Goal: Task Accomplishment & Management: Manage account settings

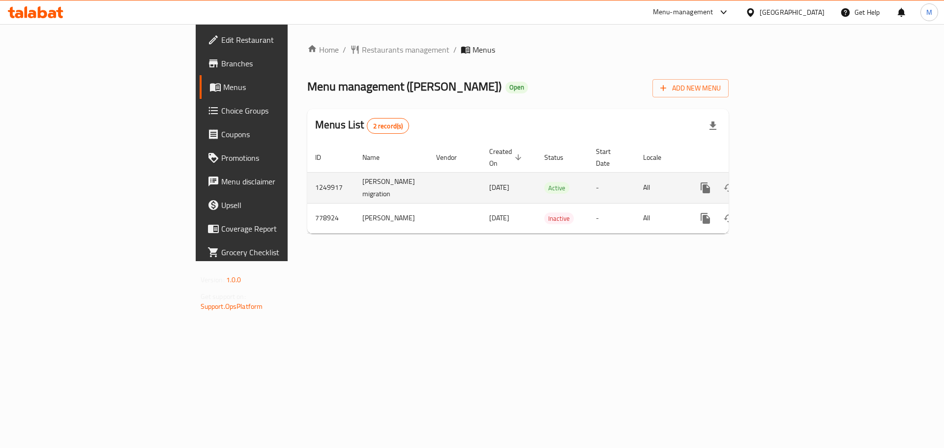
click at [783, 182] on icon "enhanced table" at bounding box center [777, 188] width 12 height 12
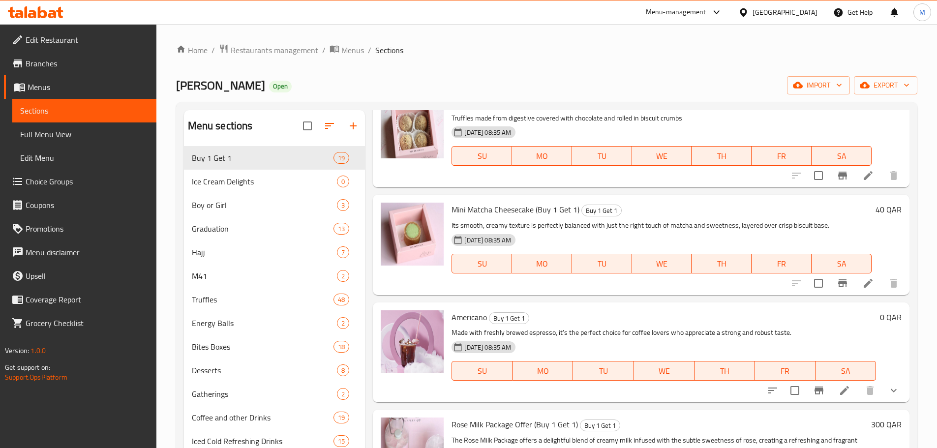
scroll to position [1328, 0]
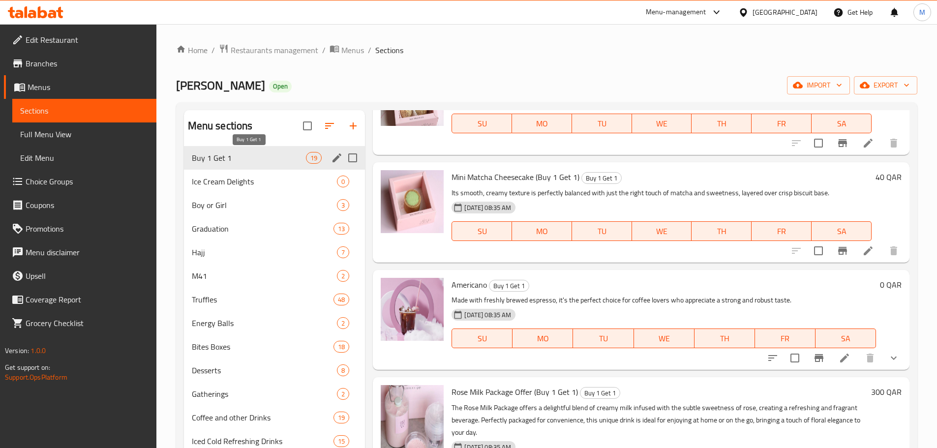
click at [236, 155] on span "Buy 1 Get 1" at bounding box center [249, 158] width 115 height 12
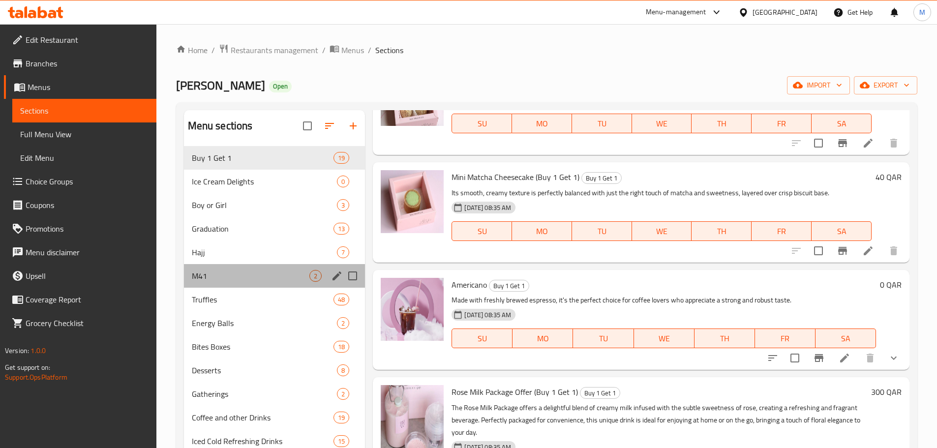
click at [240, 269] on div "M41 2" at bounding box center [275, 276] width 182 height 24
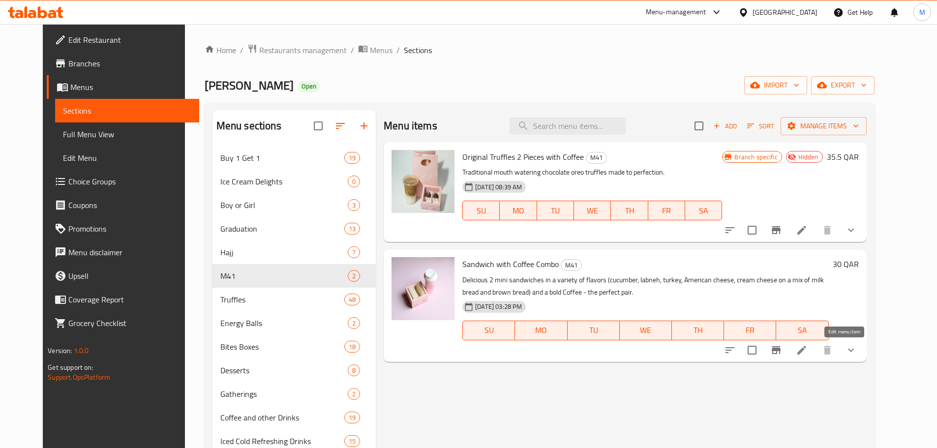
click at [806, 354] on icon at bounding box center [801, 350] width 9 height 9
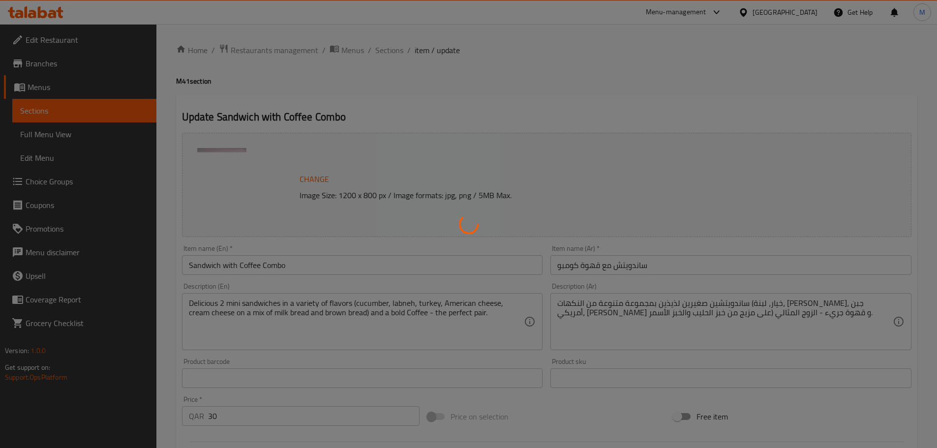
type input "اختيار القهوة"
type input "1"
type input "ساخن أو بارد"
type input "1"
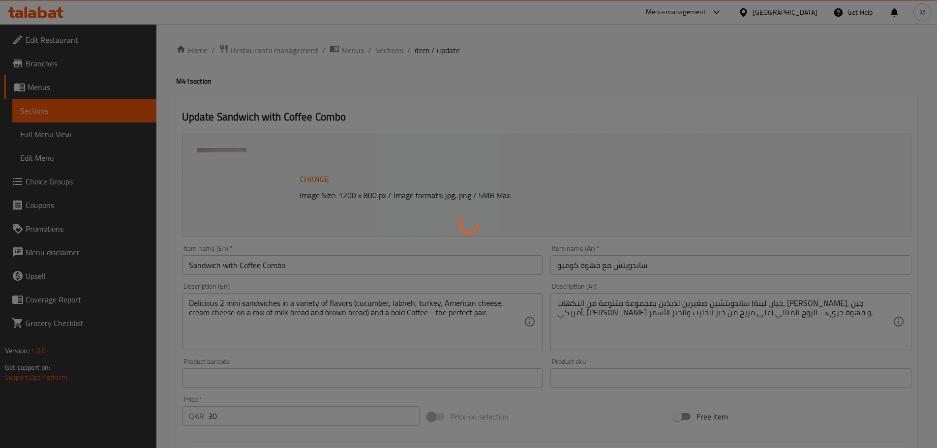
type input "1"
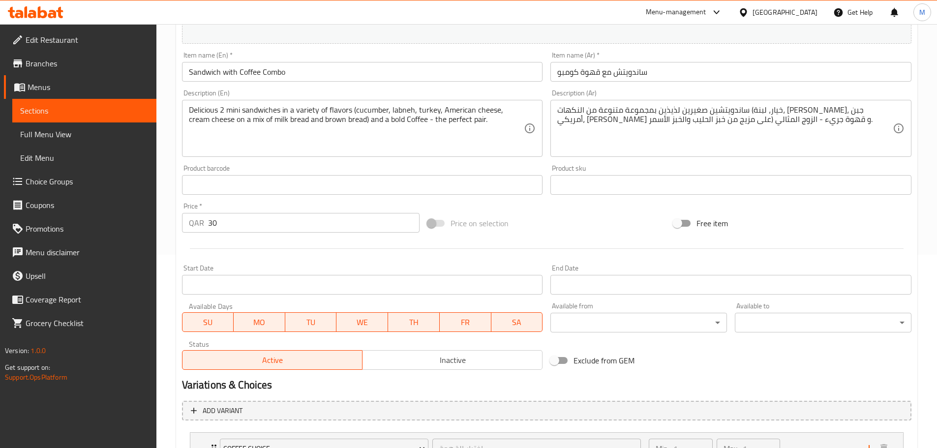
scroll to position [197, 0]
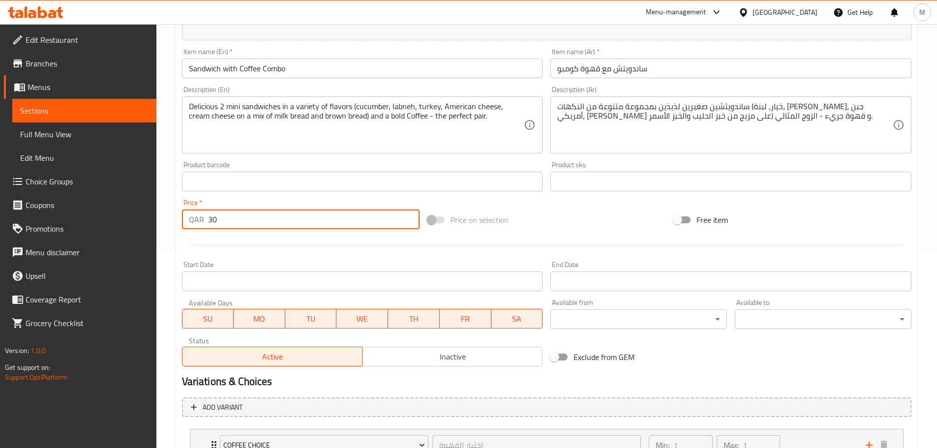
drag, startPoint x: 235, startPoint y: 222, endPoint x: 213, endPoint y: 224, distance: 21.8
click at [213, 224] on input "30" at bounding box center [314, 220] width 212 height 20
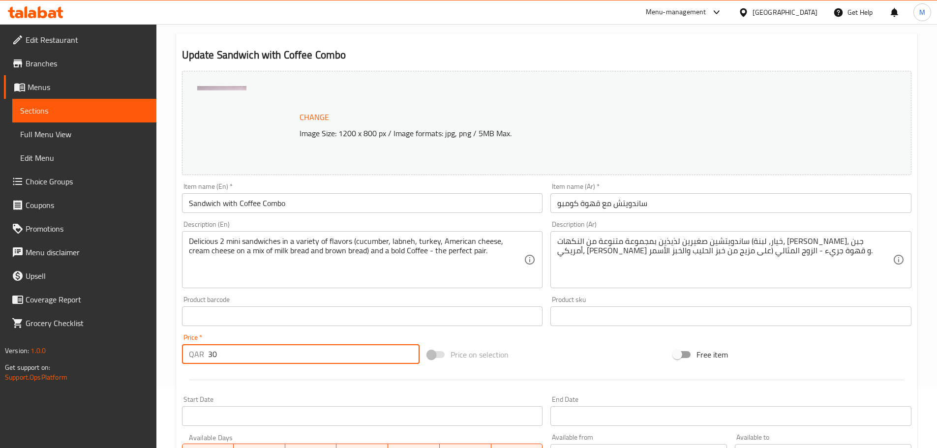
scroll to position [0, 0]
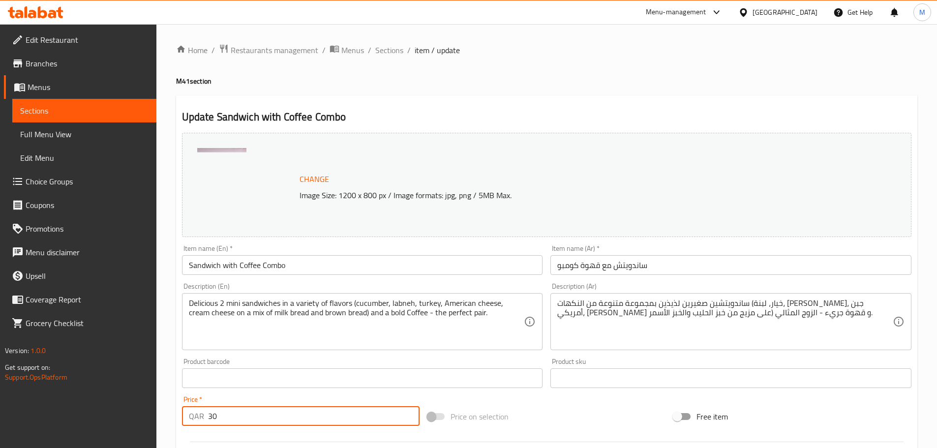
click at [311, 179] on span "Change" at bounding box center [315, 179] width 30 height 14
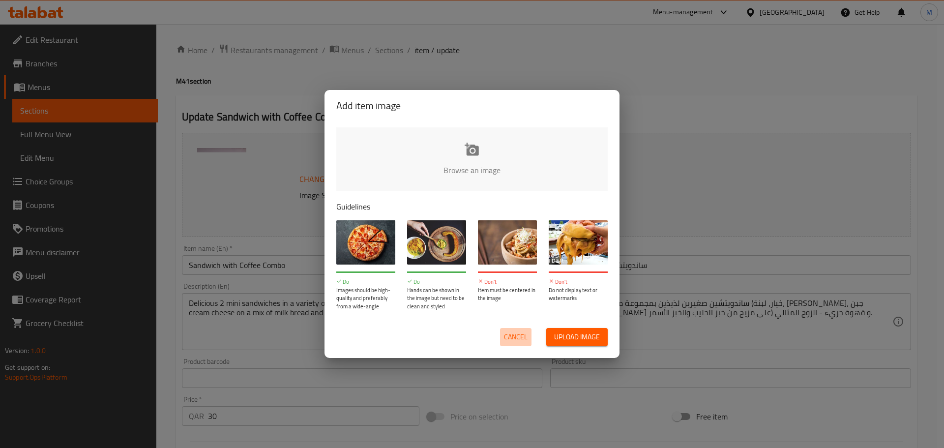
click at [524, 334] on span "Cancel" at bounding box center [516, 337] width 24 height 12
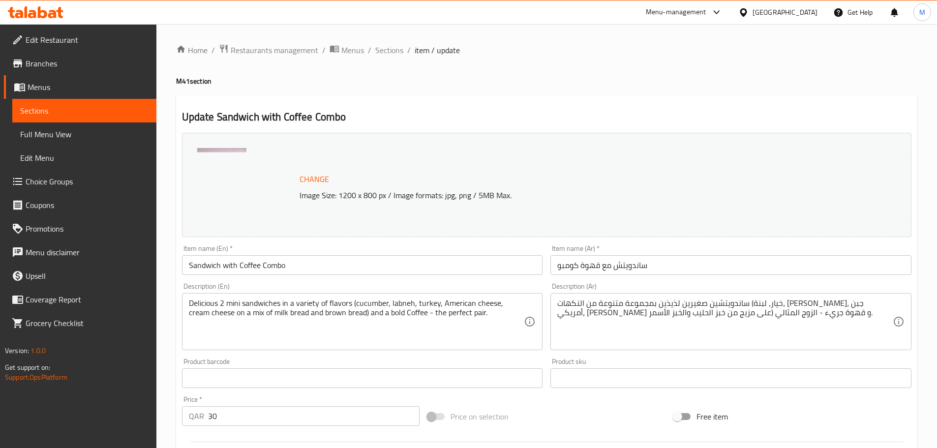
click at [226, 172] on img at bounding box center [221, 172] width 49 height 49
click at [389, 48] on span "Sections" at bounding box center [389, 50] width 28 height 12
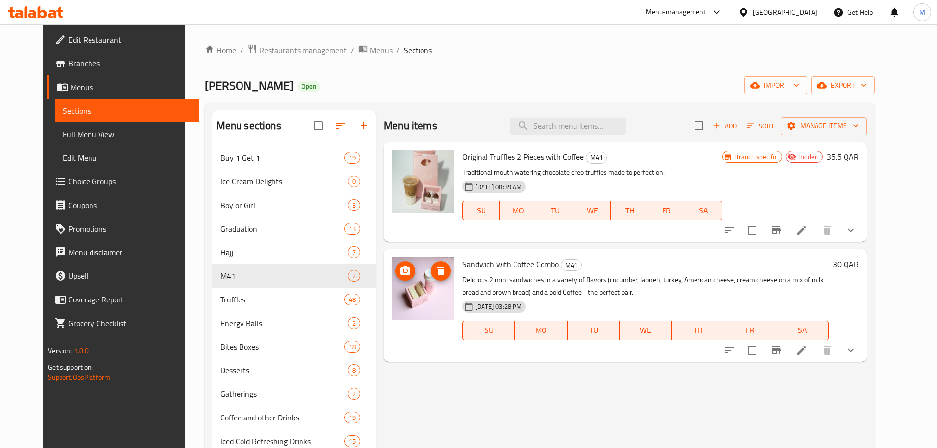
click at [400, 272] on icon "upload picture" at bounding box center [405, 271] width 12 height 12
click at [806, 351] on icon at bounding box center [801, 350] width 9 height 9
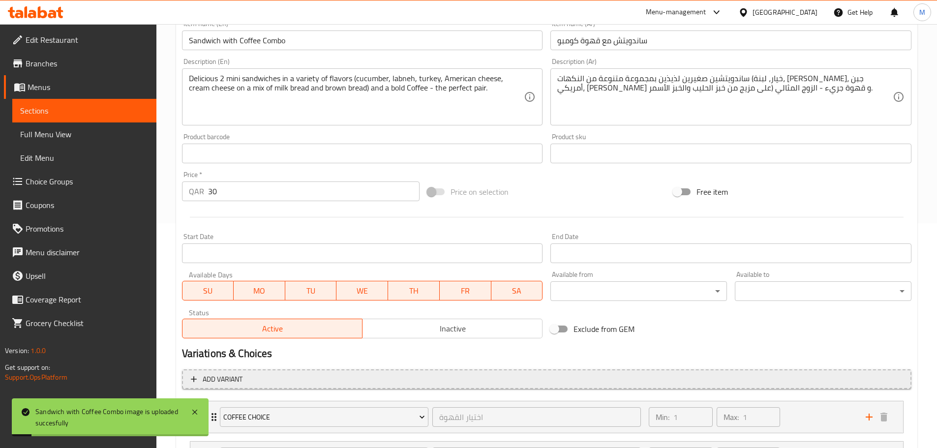
scroll to position [246, 0]
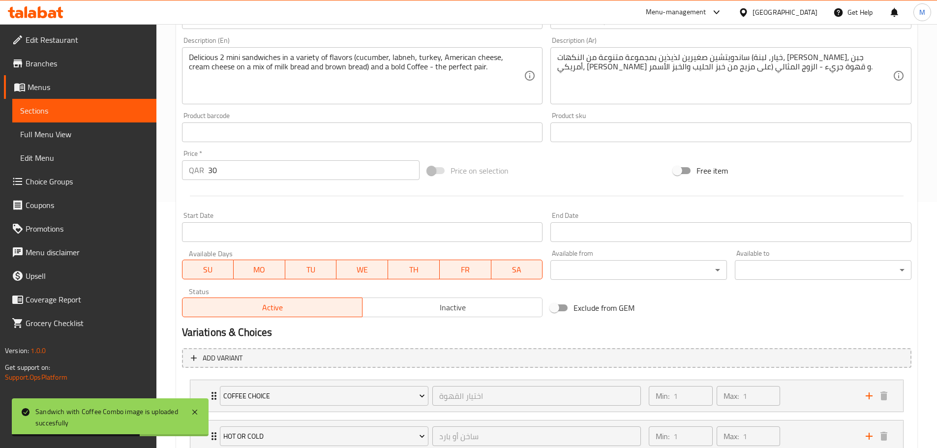
click at [435, 315] on button "Inactive" at bounding box center [452, 308] width 181 height 20
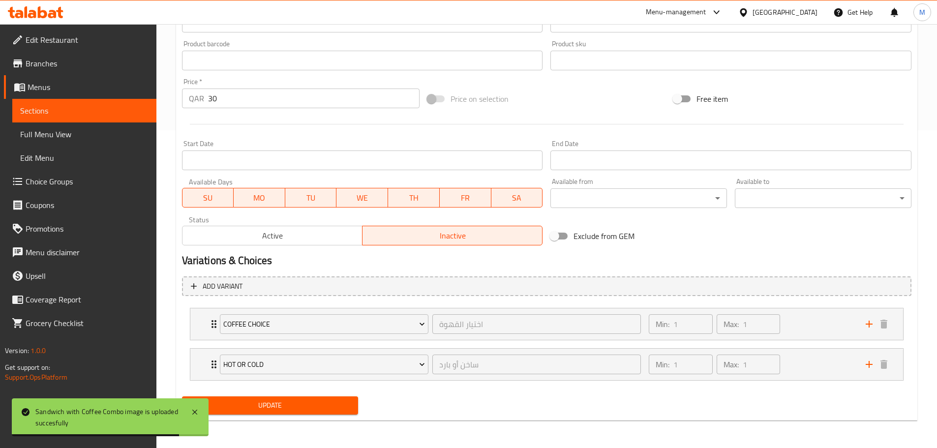
click at [308, 401] on span "Update" at bounding box center [270, 405] width 161 height 12
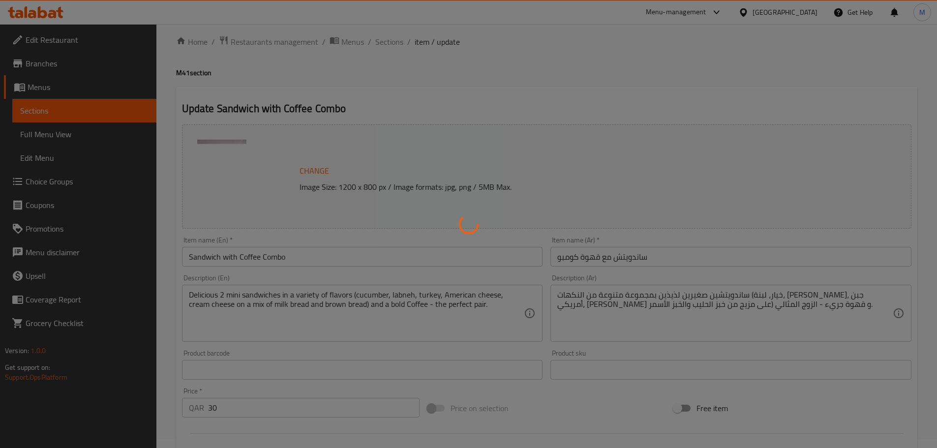
scroll to position [0, 0]
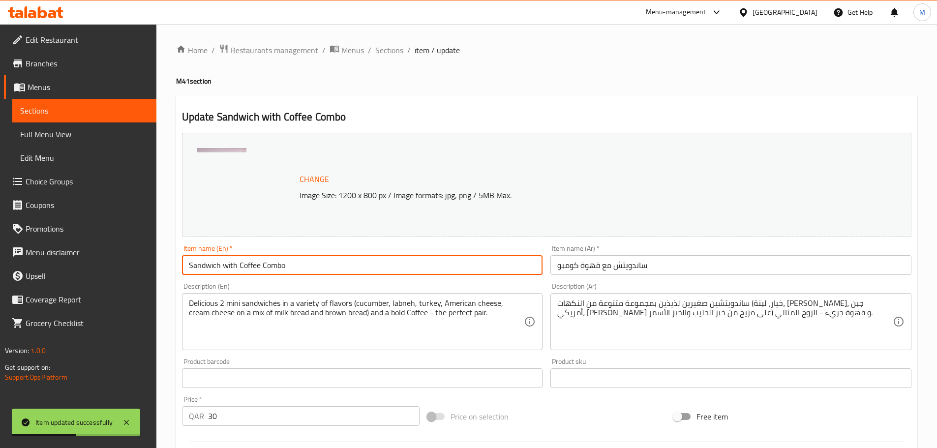
click at [219, 266] on input "Sandwich with Coffee Combo" at bounding box center [362, 265] width 361 height 20
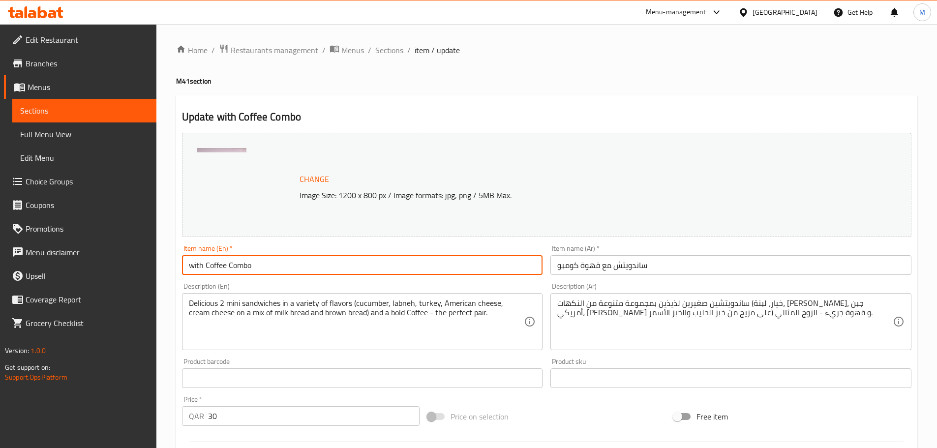
drag, startPoint x: 256, startPoint y: 267, endPoint x: 164, endPoint y: 262, distance: 92.1
click at [164, 262] on div "Home / Restaurants management / Menus / Sections / item / update M41 section Up…" at bounding box center [546, 395] width 781 height 742
paste input "The Mini Treat"
click at [235, 267] on input "The Mini Treat Combo" at bounding box center [362, 265] width 361 height 20
type input "The Mini Treat Combo"
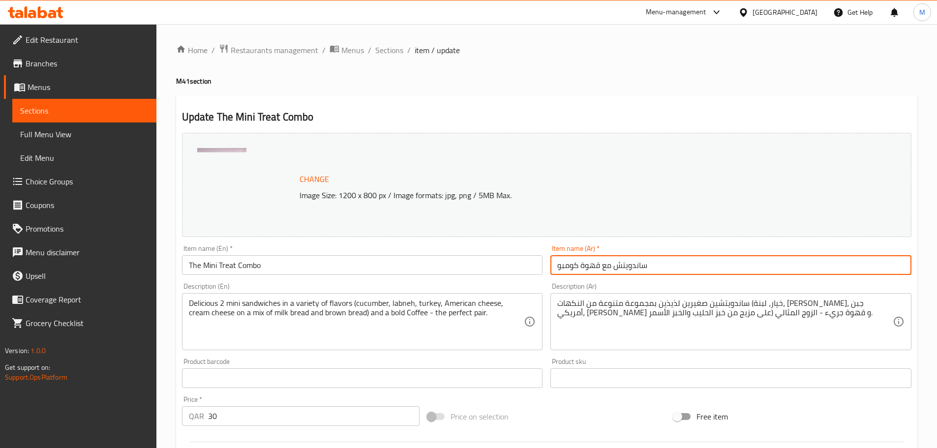
drag, startPoint x: 661, startPoint y: 266, endPoint x: 506, endPoint y: 274, distance: 155.6
click at [506, 274] on div "Change Image Size: 1200 x 800 px / Image formats: jpg, png / 5MB Max. Item name…" at bounding box center [546, 348] width 737 height 438
paste input "وجبة ميني تريت"
type input "وجبة ميني تريت"
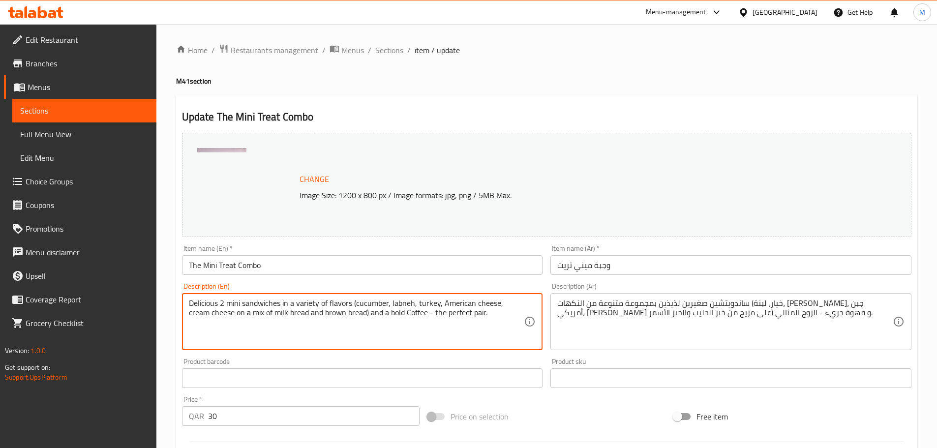
drag, startPoint x: 486, startPoint y: 316, endPoint x: 152, endPoint y: 296, distance: 334.6
paste textarea "A delightful combo featuring four of our original bites, a satisfying mini sand…"
click at [289, 305] on textarea "A delightful combo featuring four of our original bites, a satisfying mini sand…" at bounding box center [356, 322] width 335 height 47
click at [397, 313] on textarea "A delightful combo featuring four of our original bites, a satisfying mini sand…" at bounding box center [356, 322] width 335 height 47
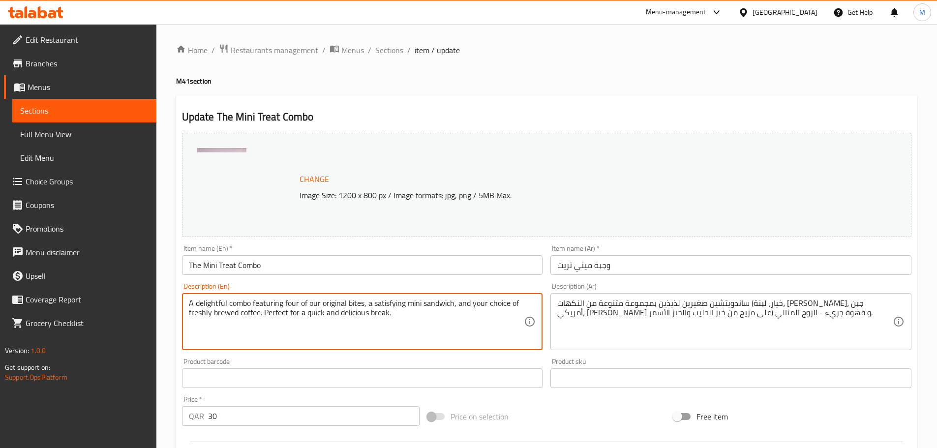
type textarea "A delightful combo featuring four of our original bites, a satisfying mini sand…"
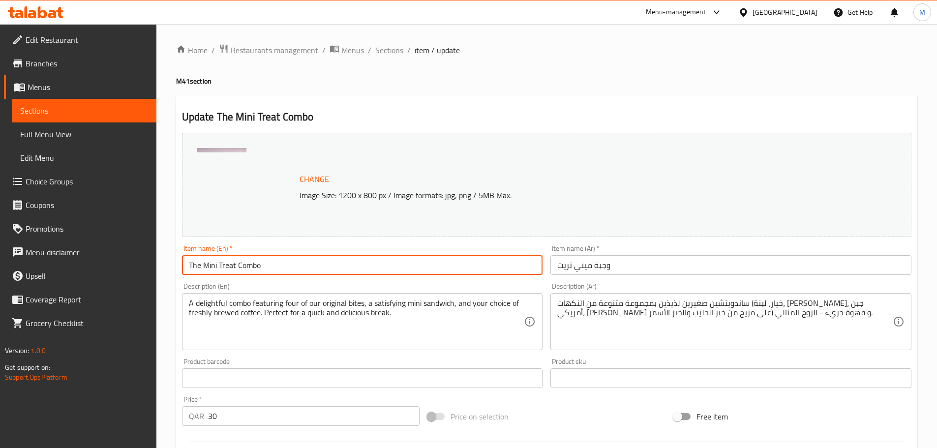
drag, startPoint x: 315, startPoint y: 266, endPoint x: 17, endPoint y: 264, distance: 298.1
click at [17, 264] on div "Edit Restaurant Branches Menus Sections Full Menu View Edit Menu Choice Groups …" at bounding box center [468, 395] width 937 height 742
paste input "Coffee, Truffles & Sandwich Tri"
drag, startPoint x: 308, startPoint y: 268, endPoint x: 96, endPoint y: 282, distance: 213.0
click at [96, 282] on div "Edit Restaurant Branches Menus Sections Full Menu View Edit Menu Choice Groups …" at bounding box center [468, 395] width 937 height 742
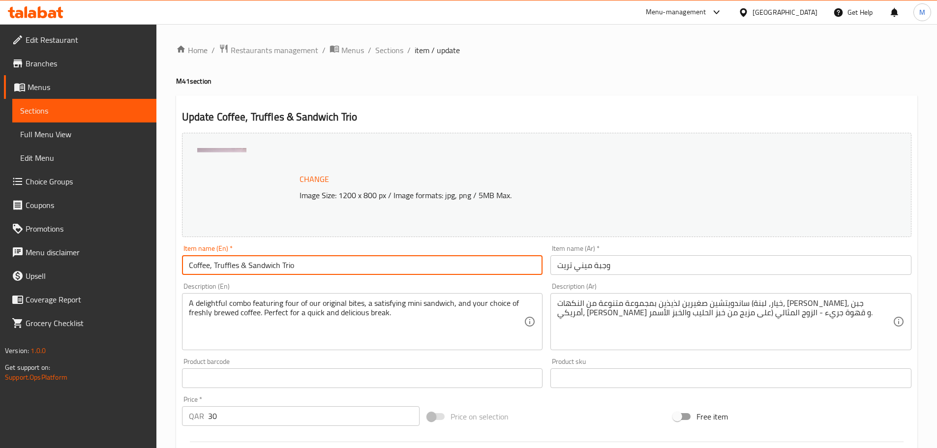
type input "Coffee, Truffles & Sandwich Trio"
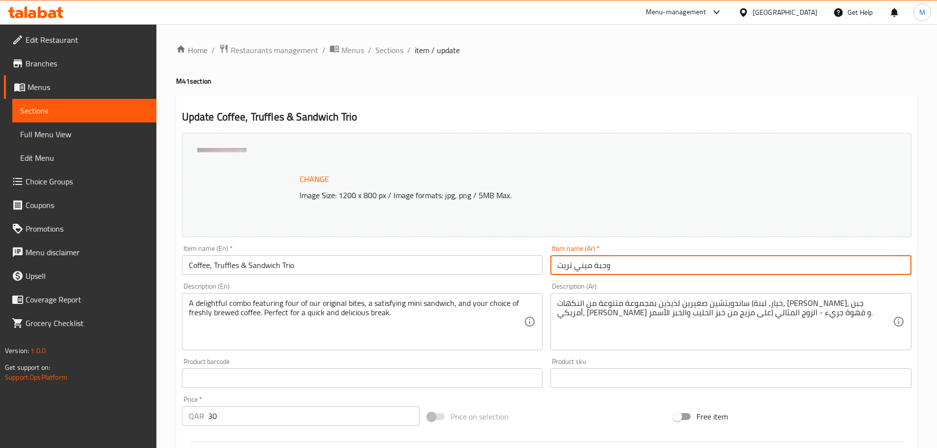
drag, startPoint x: 640, startPoint y: 267, endPoint x: 355, endPoint y: 297, distance: 286.9
click at [355, 297] on div "Change Image Size: 1200 x 800 px / Image formats: jpg, png / 5MB Max. Item name…" at bounding box center [546, 348] width 737 height 438
paste input "ثلاثي القهوة، الترافل، والساندويتش"
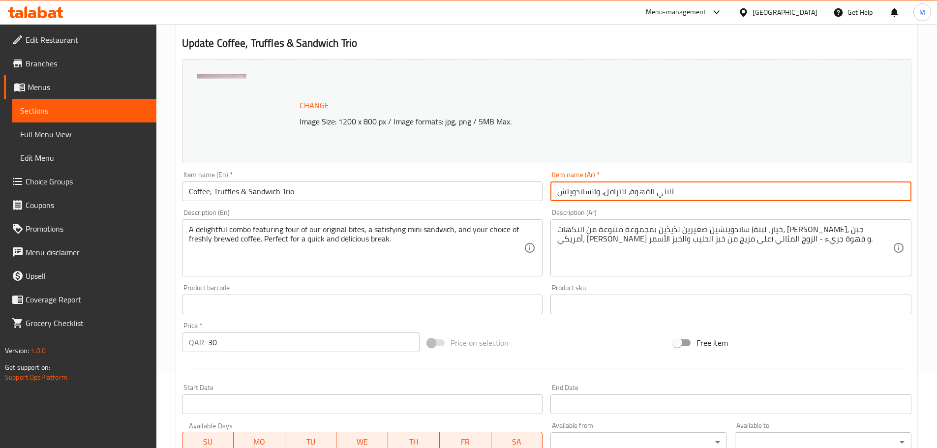
scroll to position [98, 0]
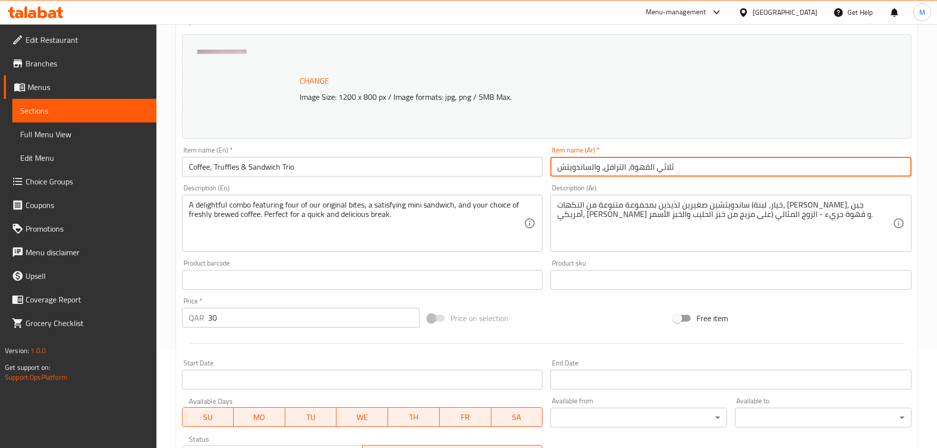
type input "ثلاثي القهوة، الترافل، والساندويتش"
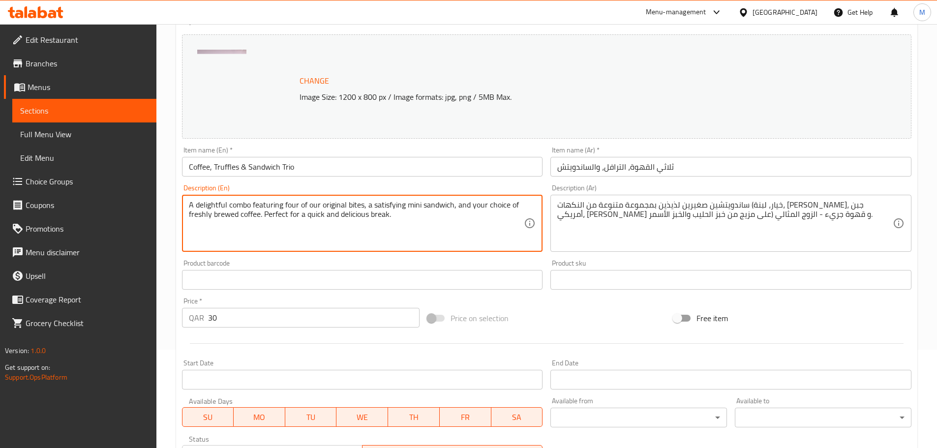
drag, startPoint x: 424, startPoint y: 213, endPoint x: 152, endPoint y: 207, distance: 271.1
paste textarea "perfect trio awaits. Indulge in four rich, original truffles, a flavorful mini …"
type textarea "A perfect trio awaits. Indulge in four rich, original truffles, a flavorful min…"
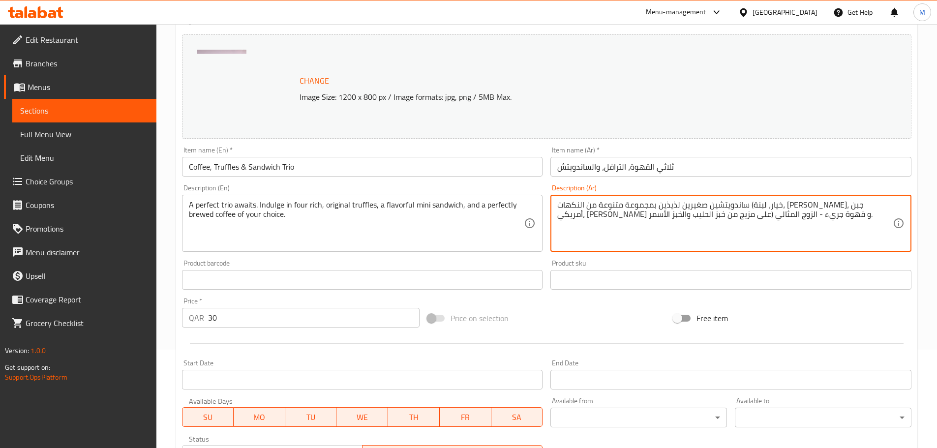
drag, startPoint x: 822, startPoint y: 224, endPoint x: 564, endPoint y: 212, distance: 258.5
drag, startPoint x: 580, startPoint y: 227, endPoint x: 558, endPoint y: 213, distance: 26.2
click at [579, 227] on textarea "ساندويتشين صغيرين لذيذين بمجموعة متنوعة من النكهات (خيار، لبنة، [PERSON_NAME]، …" at bounding box center [724, 223] width 335 height 47
click at [558, 212] on textarea "ساندويتشين صغيرين لذيذين بمجموعة متنوعة من النكهات (خيار، لبنة، [PERSON_NAME]، …" at bounding box center [724, 223] width 335 height 47
drag, startPoint x: 557, startPoint y: 206, endPoint x: 877, endPoint y: 256, distance: 323.1
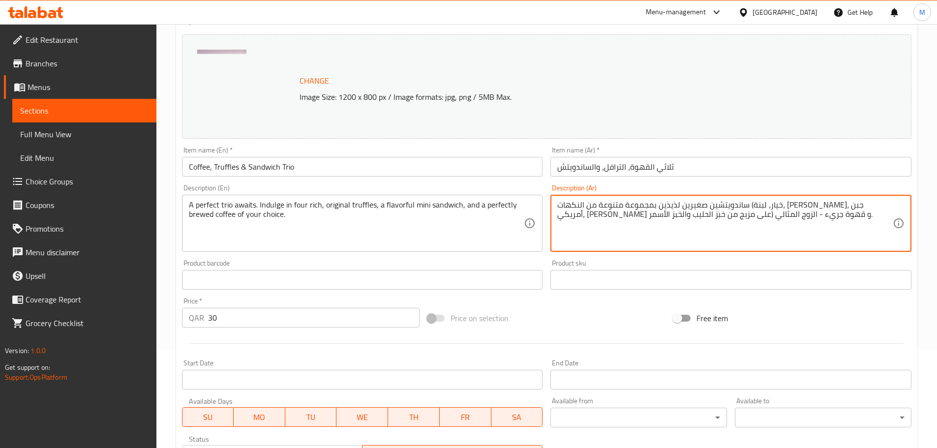
click at [894, 265] on div "Change Image Size: 1200 x 800 px / Image formats: jpg, png / 5MB Max. Item name…" at bounding box center [546, 249] width 737 height 438
click at [815, 229] on textarea "ساندويتشين صغيرين لذيذين بمجموعة متنوعة من النكهات (خيار، لبنة، [PERSON_NAME]، …" at bounding box center [724, 223] width 335 height 47
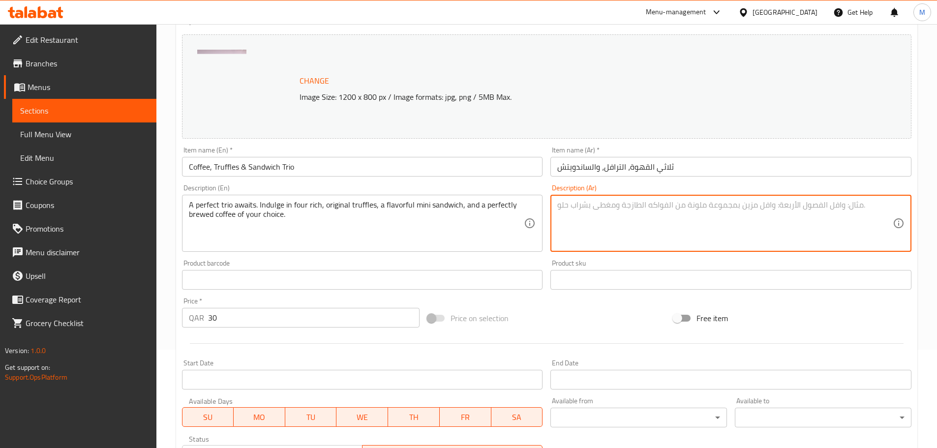
paste textarea "ثي مثالي بانتظارك. دلّل نفسك بـأربع قطع من الترافل الأصلي والغني، وساندويتش صغي…"
click at [884, 207] on textarea "ثي مثالي بانتظارك. دلّل نفسك بـأربع قطع من الترافل الأصلي والغني، وساندويتش صغي…" at bounding box center [724, 223] width 335 height 47
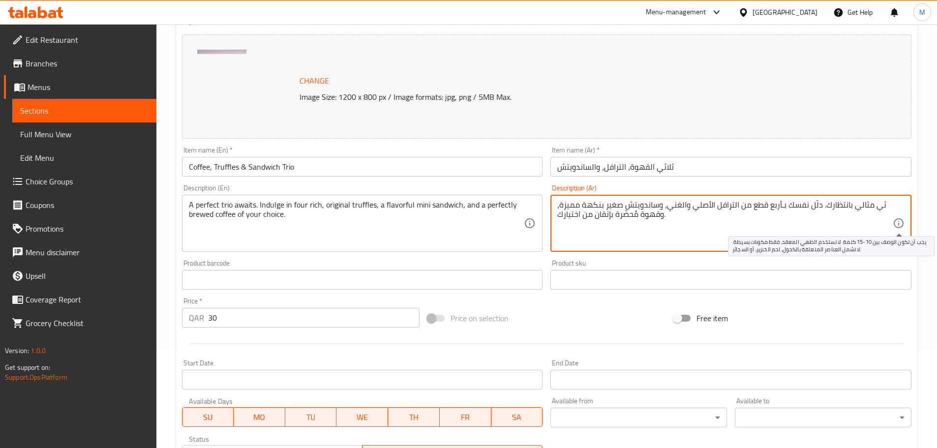
paste textarea "ثلا"
click at [880, 205] on textarea "ثي مثالي بانتظارك. دلّل نفسك بـأربع قطع من الترافل الأصلي والغني، وساندويتش صغي…" at bounding box center [724, 223] width 335 height 47
paste textarea "ثلا"
type textarea "ثلاثي مثالي بانتظارك. دلّل نفسك بـأربع قطع من الترافل الأصلي والغني، وساندويتش …"
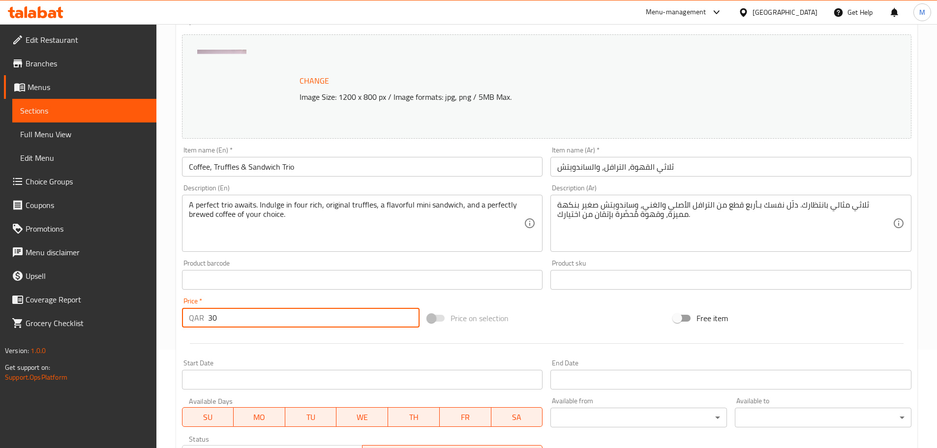
drag, startPoint x: 226, startPoint y: 321, endPoint x: 188, endPoint y: 322, distance: 37.4
click at [188, 322] on div "QAR 30 Price *" at bounding box center [301, 318] width 238 height 20
click at [407, 301] on div "Price   * QAR 52 Price *" at bounding box center [301, 313] width 238 height 30
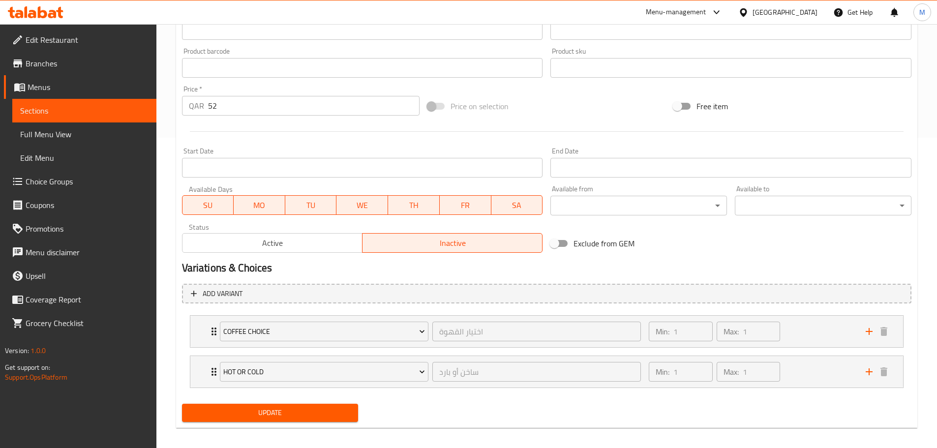
scroll to position [318, 0]
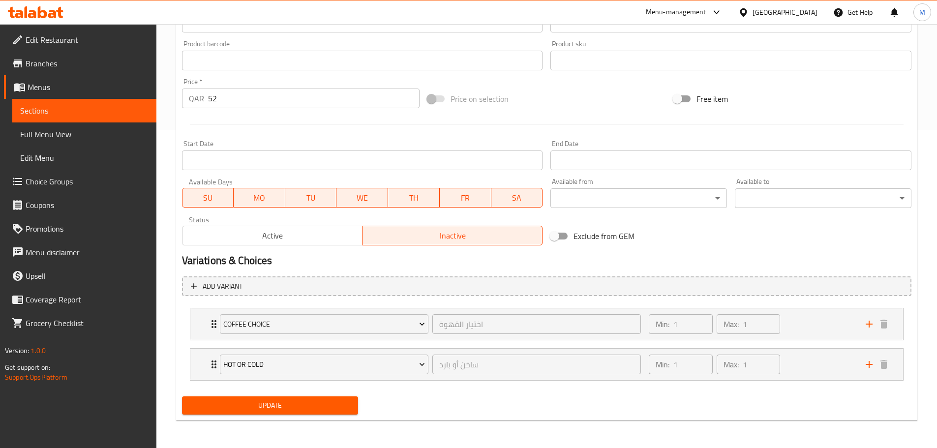
click at [227, 96] on input "52" at bounding box center [314, 99] width 212 height 20
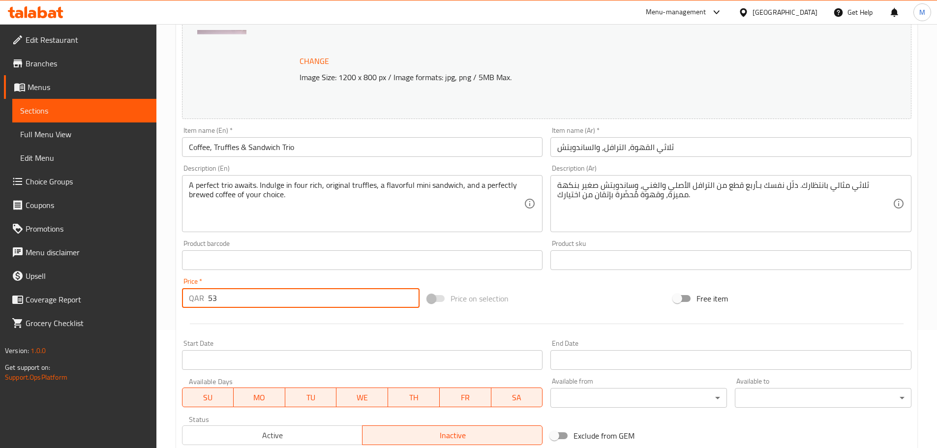
scroll to position [0, 0]
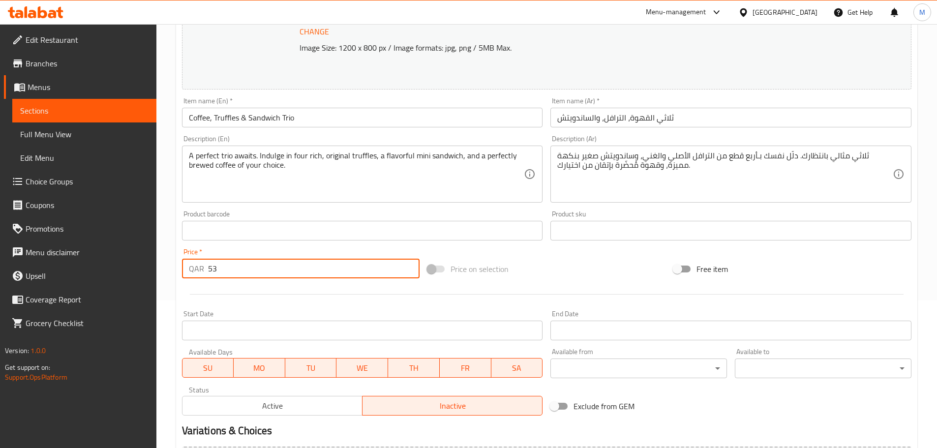
click at [592, 285] on div at bounding box center [546, 294] width 737 height 24
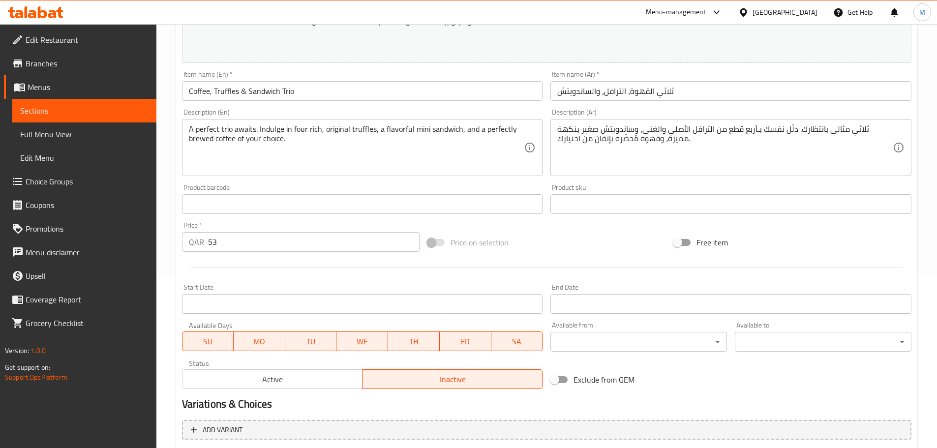
scroll to position [197, 0]
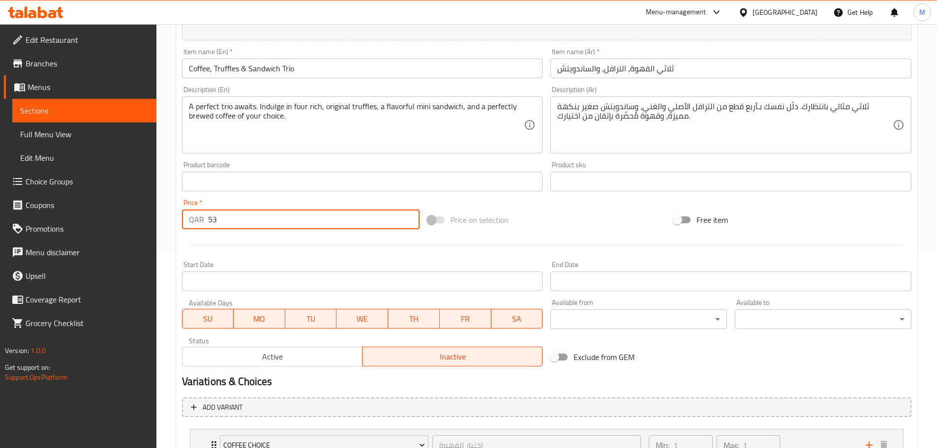
drag, startPoint x: 237, startPoint y: 215, endPoint x: 213, endPoint y: 215, distance: 24.1
click at [213, 215] on input "53" at bounding box center [314, 220] width 212 height 20
type input "56"
click at [559, 206] on div "Change Image Size: 1200 x 800 px / Image formats: jpg, png / 5MB Max. Item name…" at bounding box center [546, 151] width 737 height 438
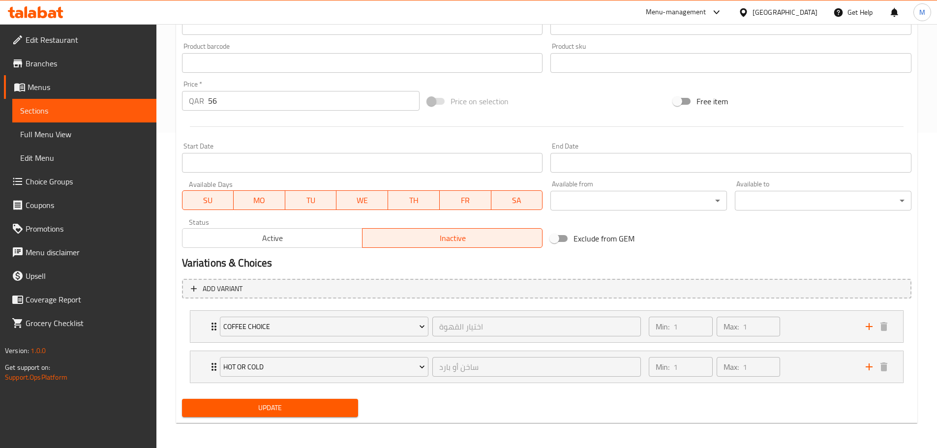
scroll to position [318, 0]
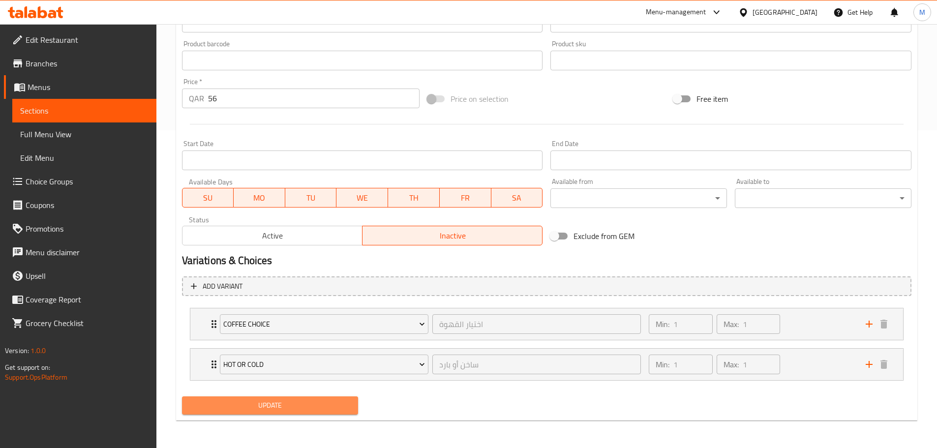
click at [291, 411] on span "Update" at bounding box center [270, 405] width 161 height 12
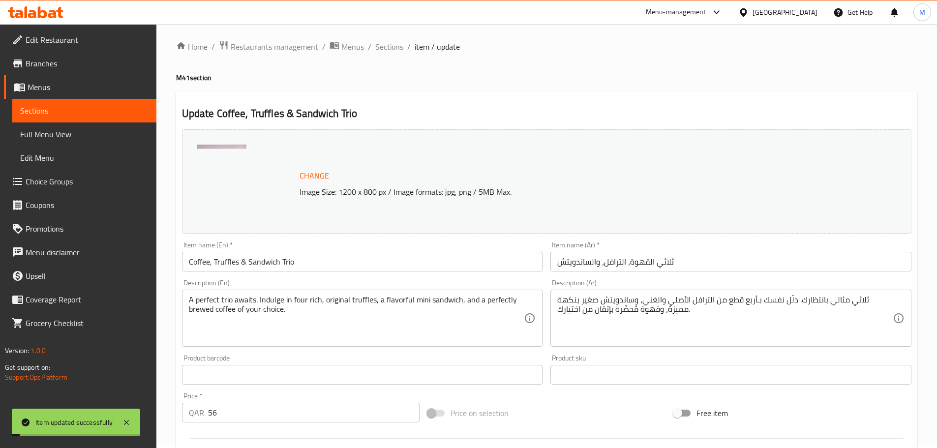
scroll to position [0, 0]
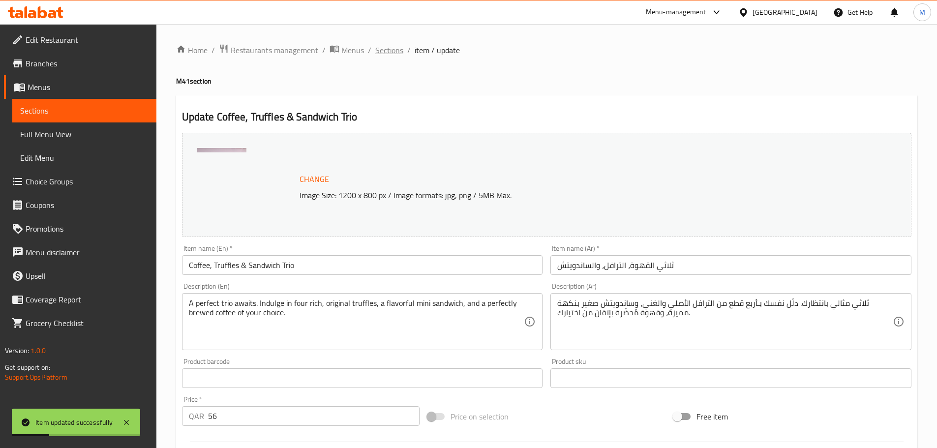
click at [398, 48] on span "Sections" at bounding box center [389, 50] width 28 height 12
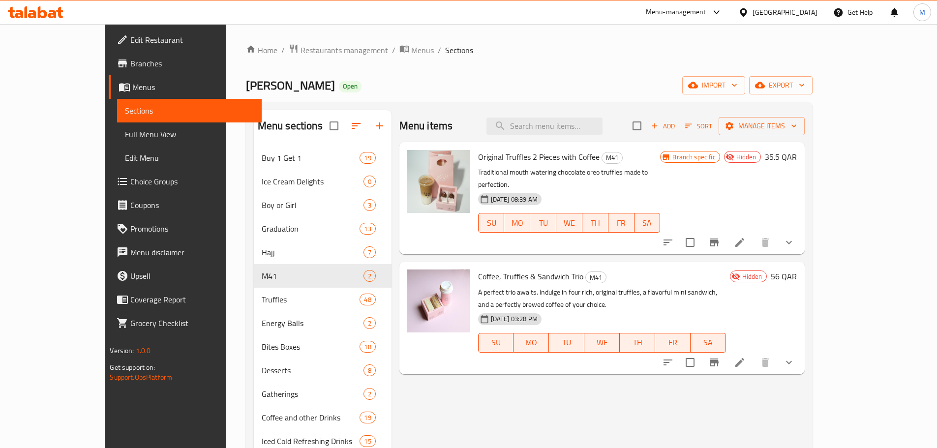
click at [754, 354] on li at bounding box center [740, 363] width 28 height 18
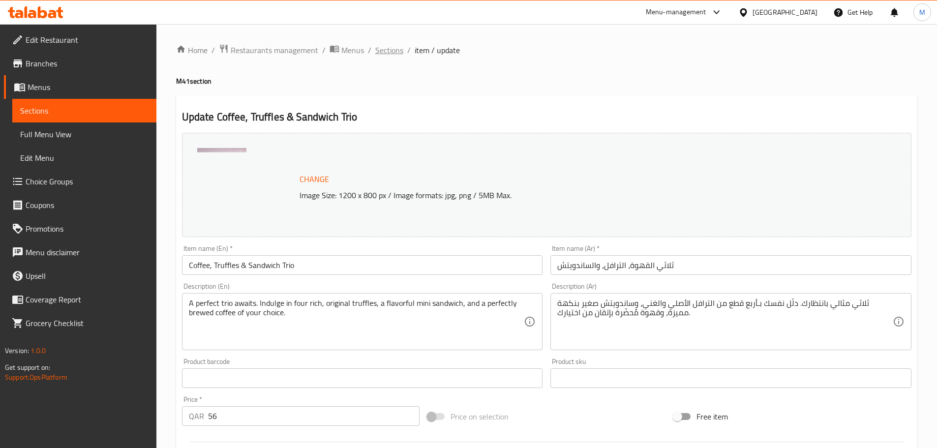
click at [388, 50] on span "Sections" at bounding box center [389, 50] width 28 height 12
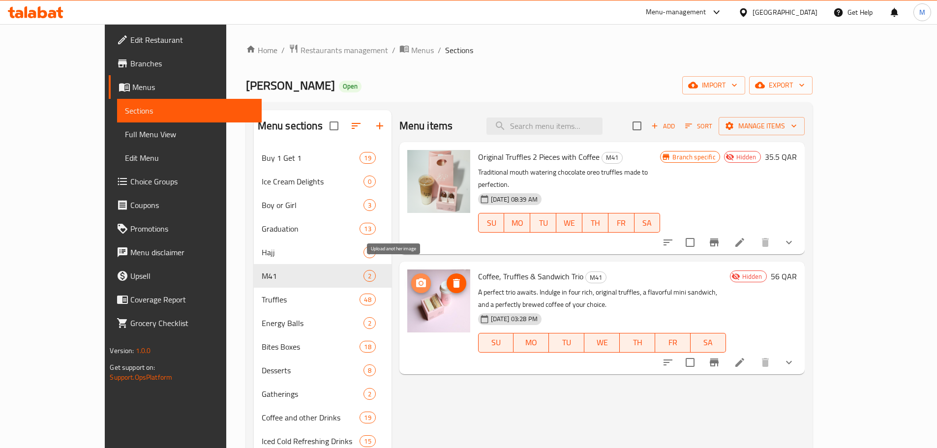
click at [416, 278] on icon "upload picture" at bounding box center [421, 282] width 10 height 9
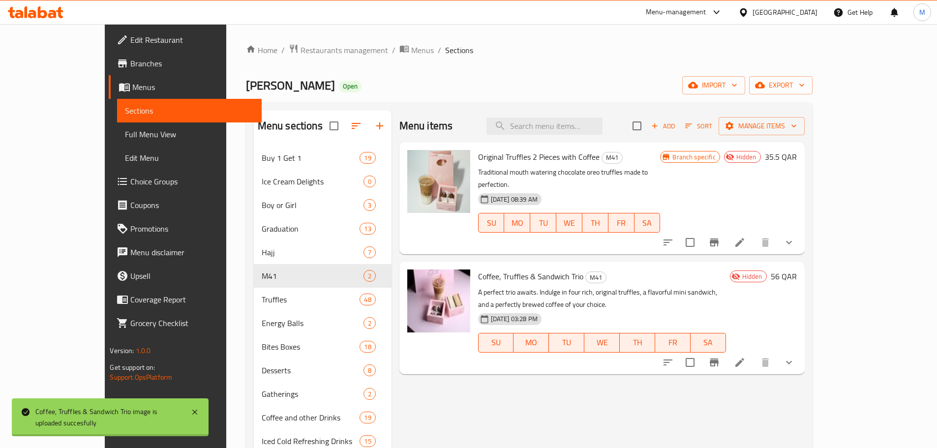
drag, startPoint x: 103, startPoint y: 425, endPoint x: 132, endPoint y: 423, distance: 28.6
click at [103, 425] on div "Coffee, Truffles & Sandwich Trio image is uploaded succesfully" at bounding box center [108, 417] width 146 height 22
click at [746, 357] on icon at bounding box center [740, 363] width 12 height 12
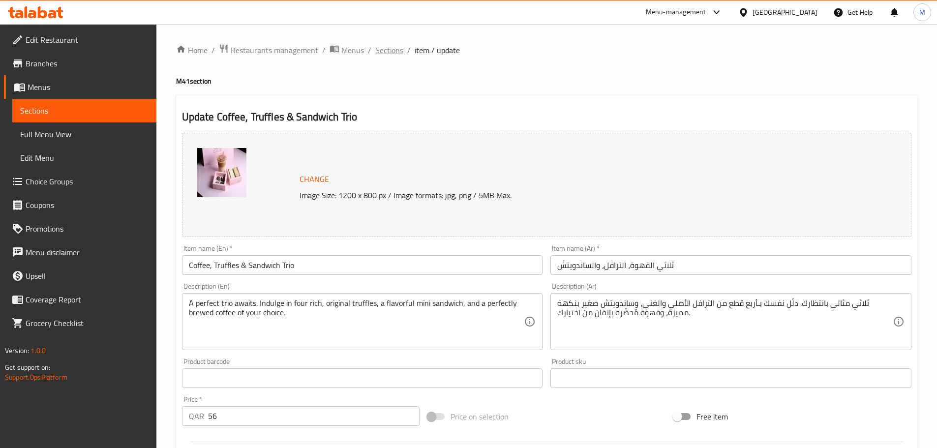
click at [386, 54] on span "Sections" at bounding box center [389, 50] width 28 height 12
